Goal: Transaction & Acquisition: Purchase product/service

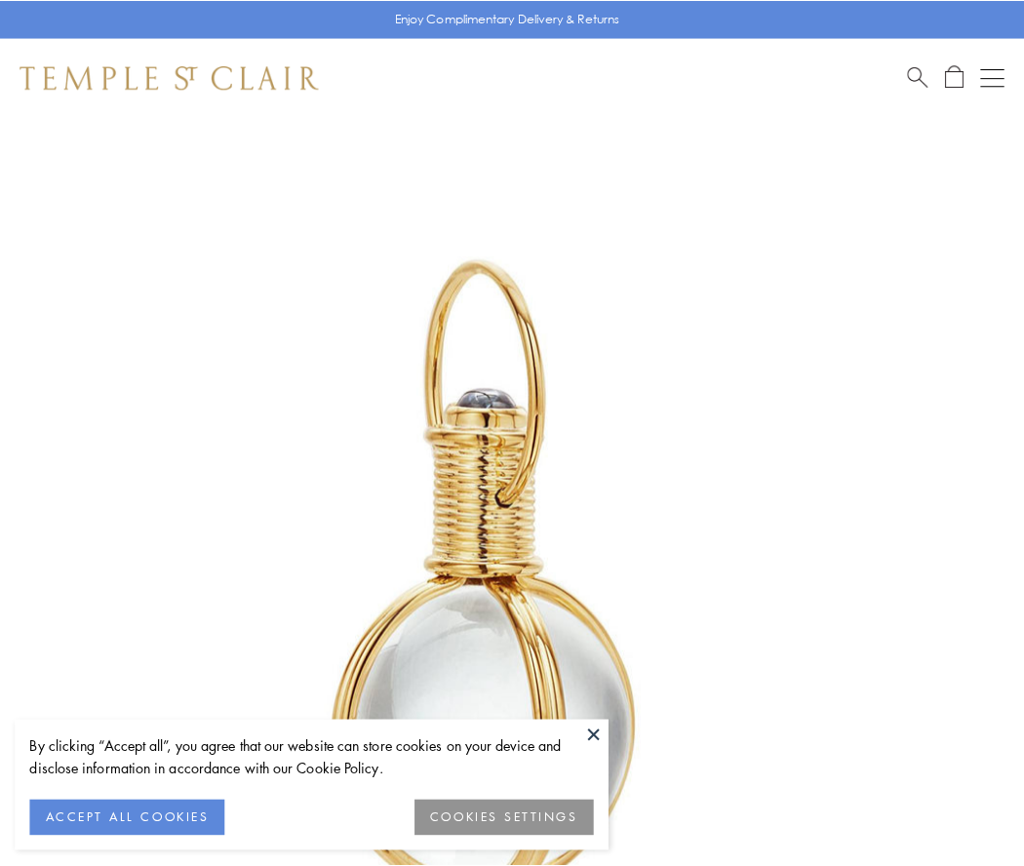
scroll to position [509, 0]
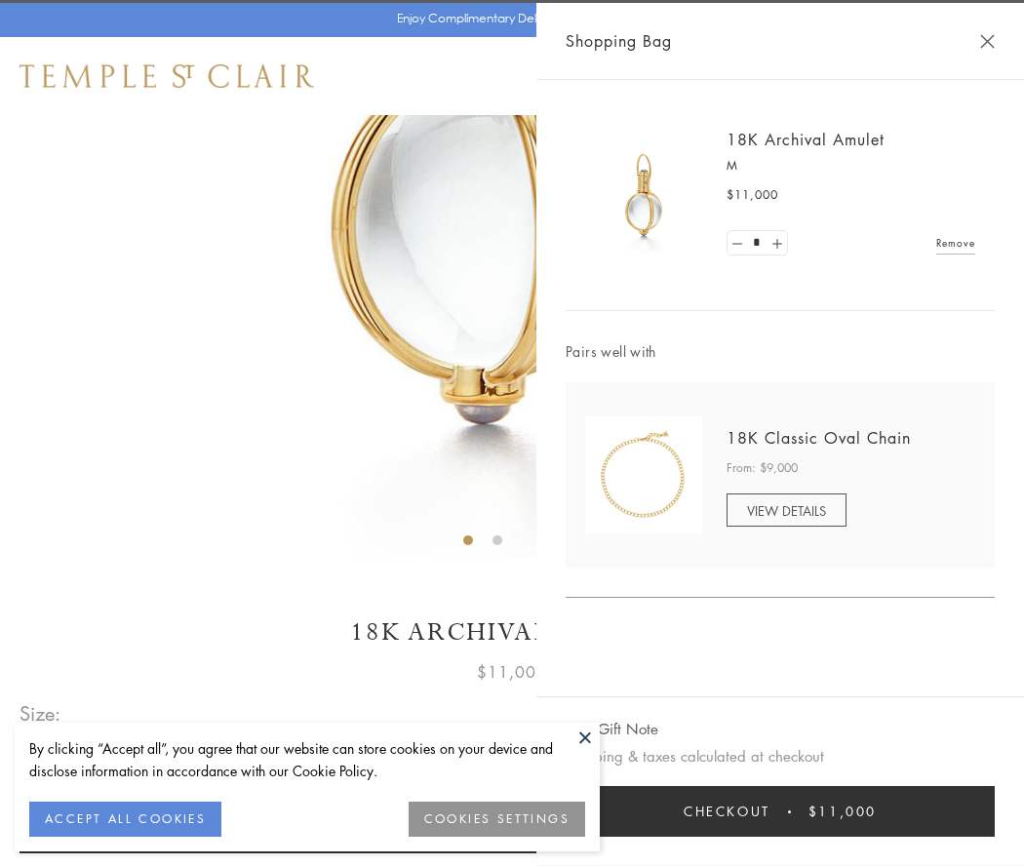
click at [780, 811] on button "Checkout $11,000" at bounding box center [780, 811] width 429 height 51
